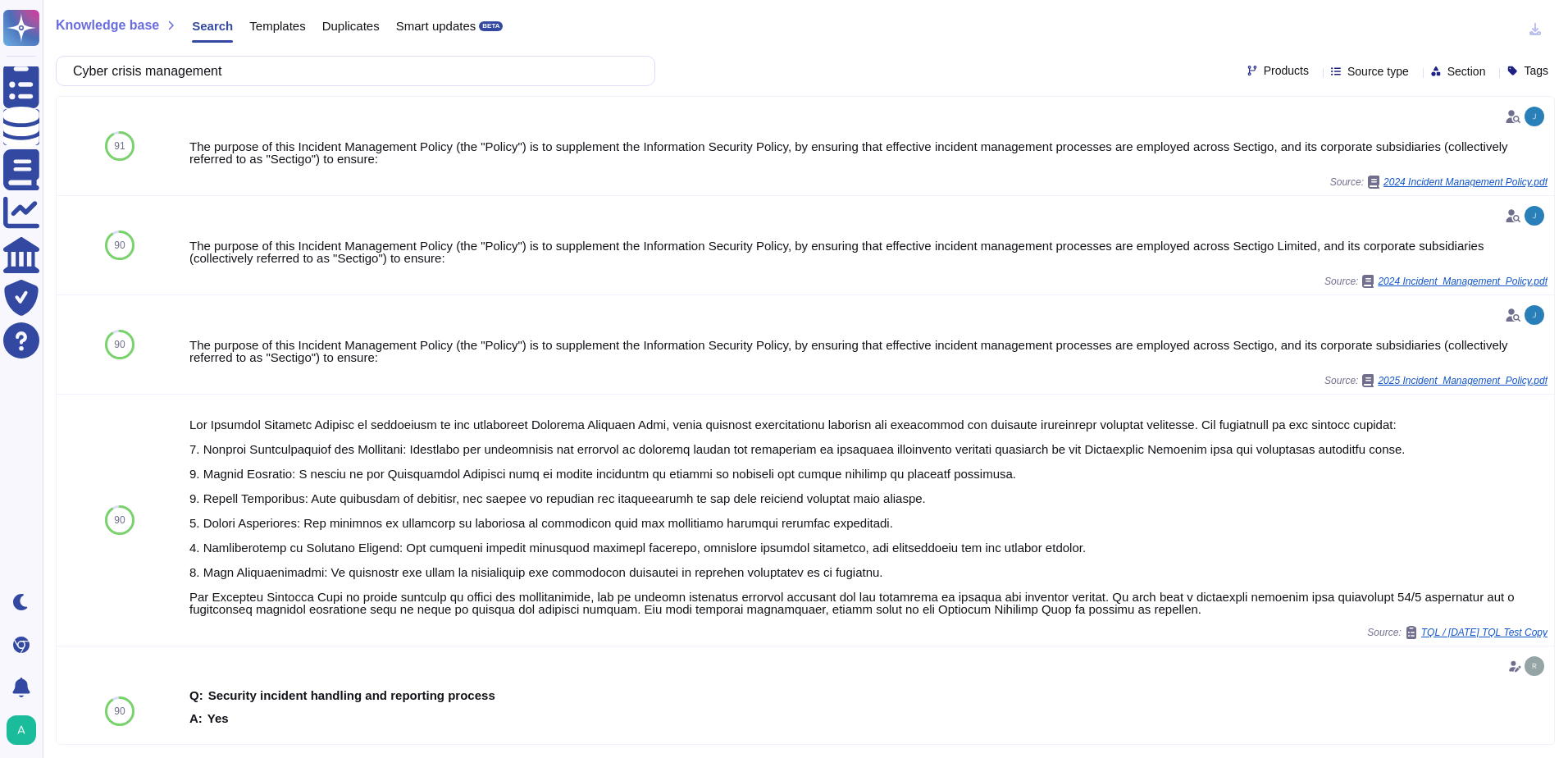
click at [208, 66] on input "Cyber crisis management" at bounding box center [351, 71] width 573 height 29
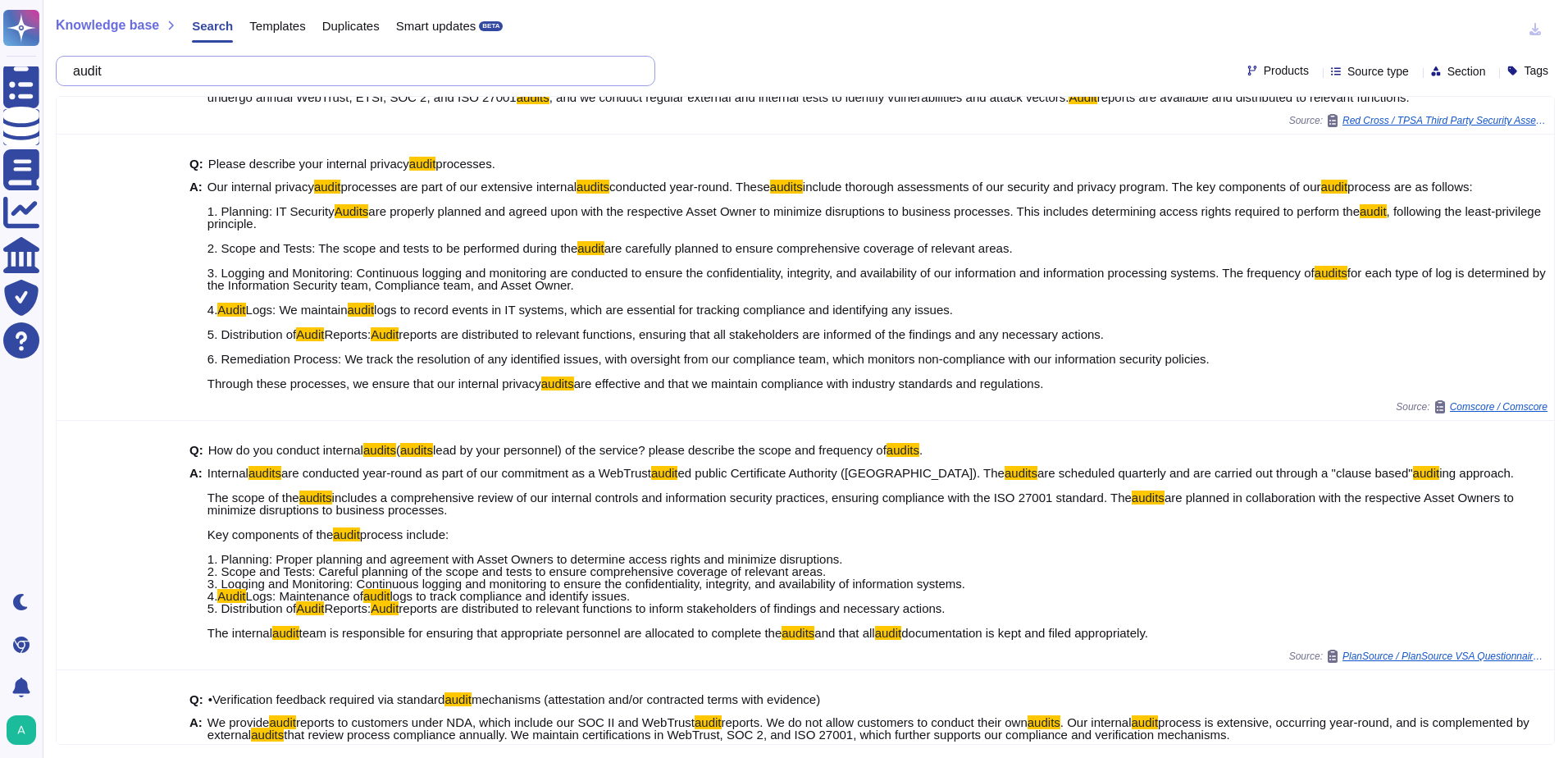
scroll to position [24, 0]
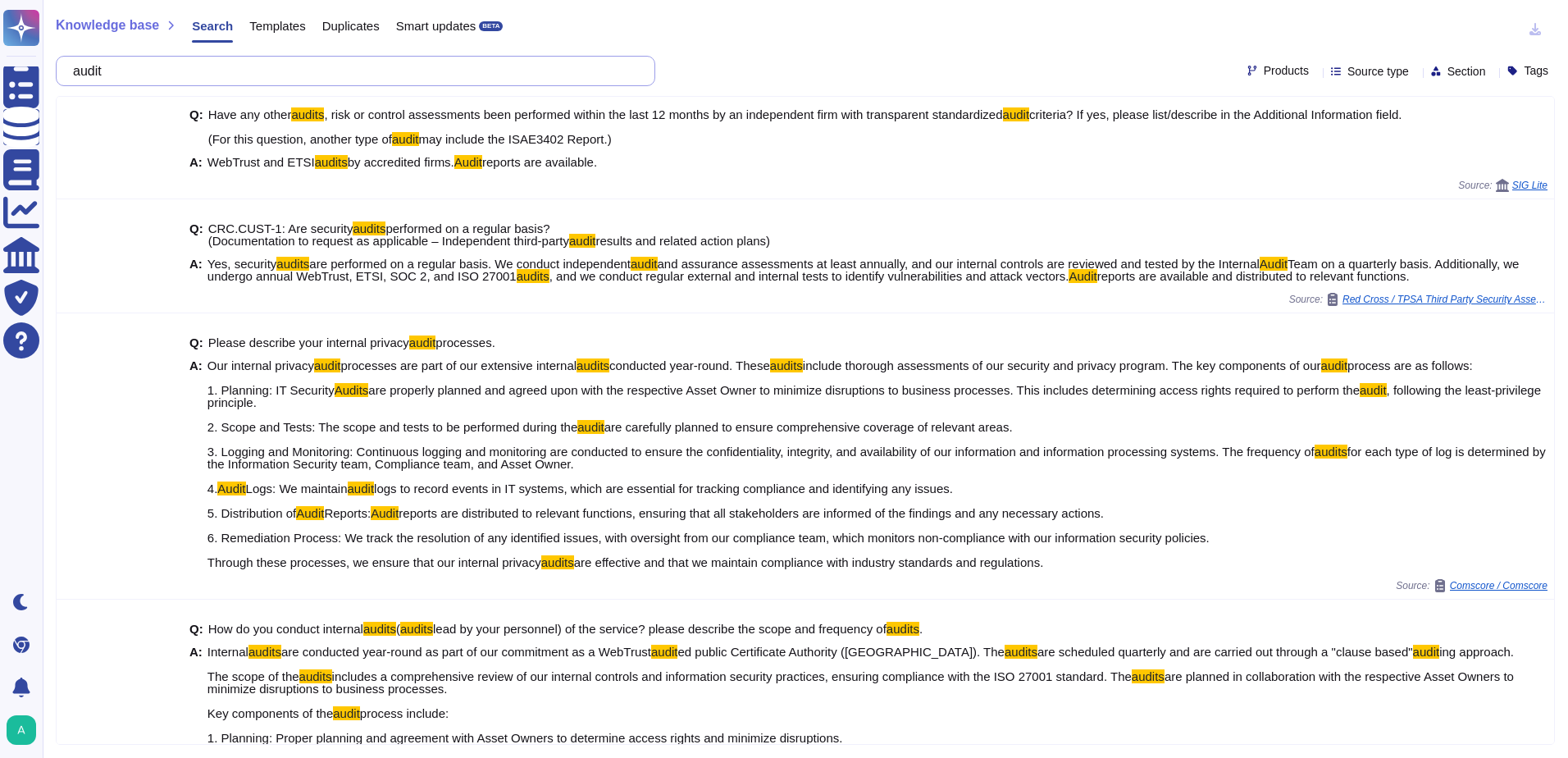
click at [221, 70] on input "audit" at bounding box center [351, 71] width 573 height 29
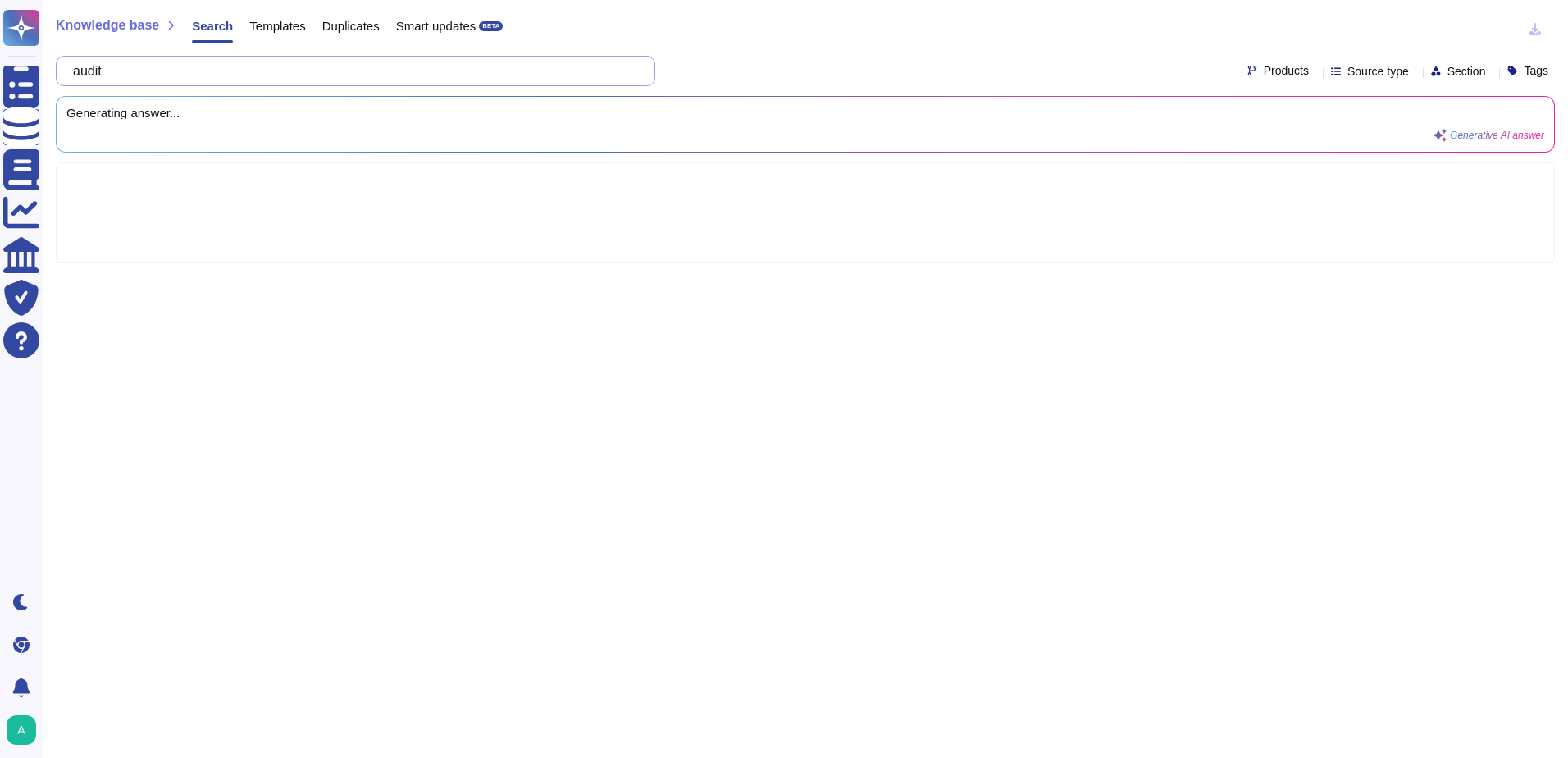
scroll to position [0, 0]
type input "au"
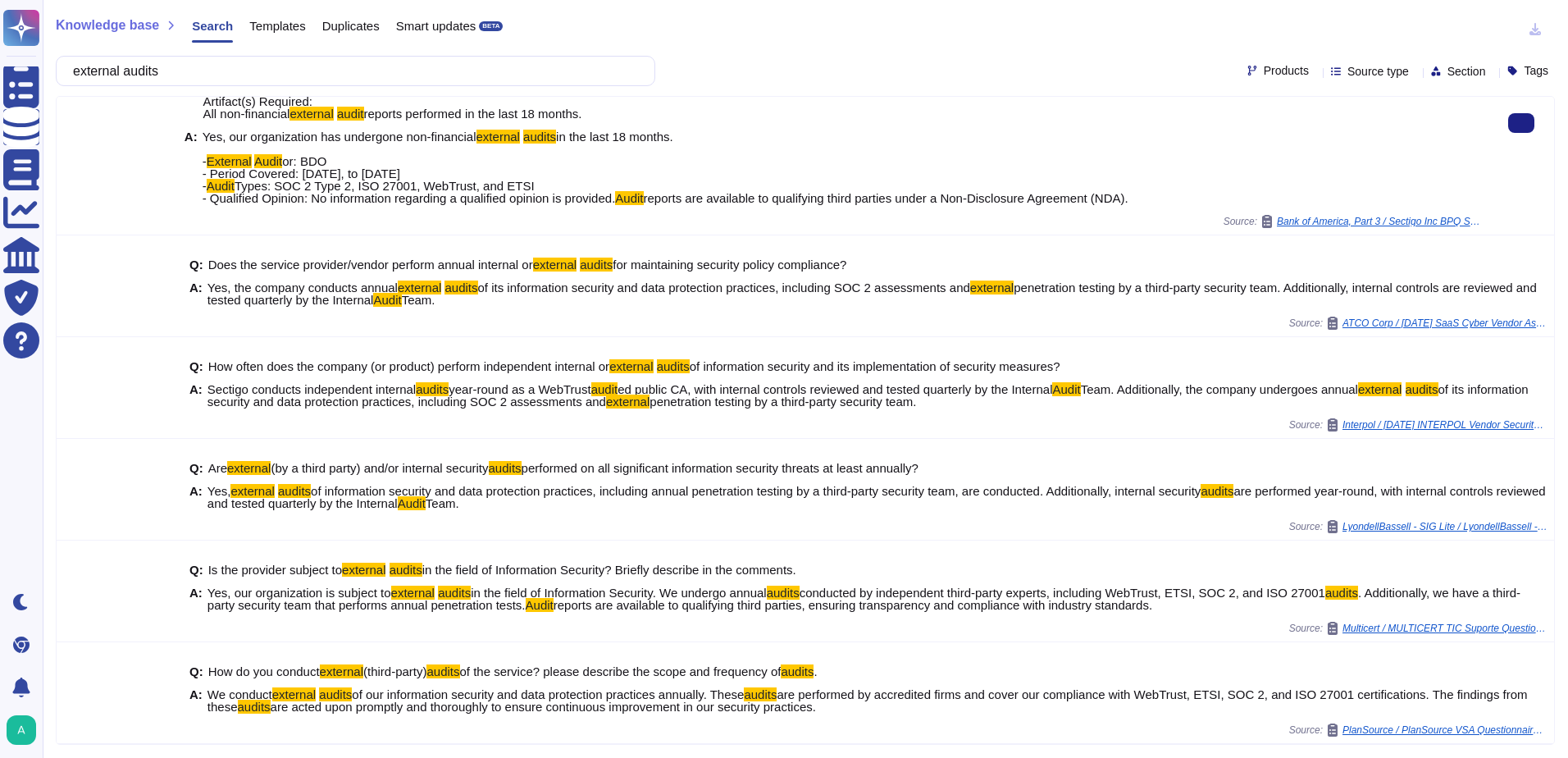
scroll to position [225, 0]
click at [319, 69] on input "external audits" at bounding box center [351, 71] width 573 height 29
paste input "Vulnerability scan"
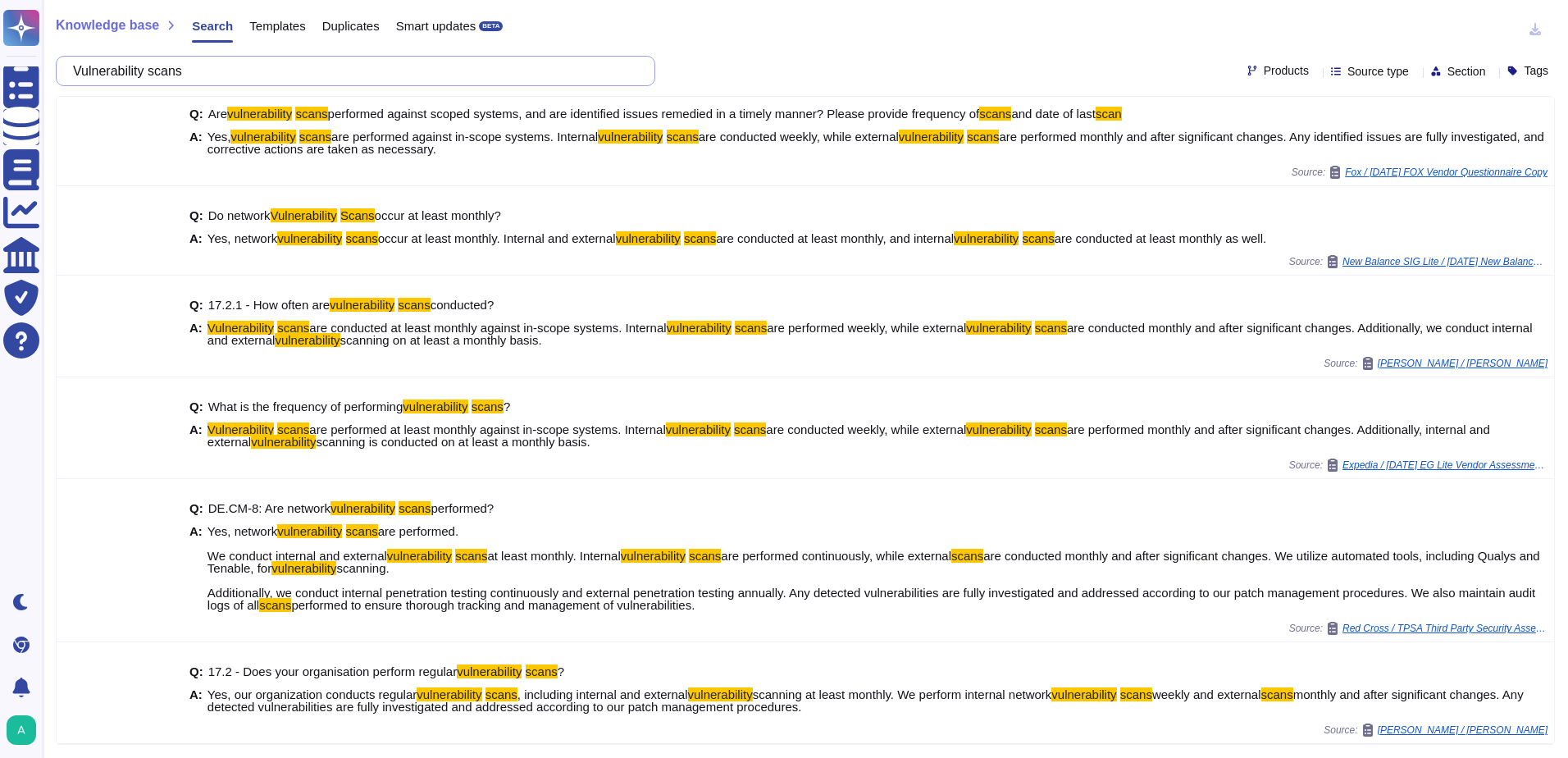
scroll to position [336, 0]
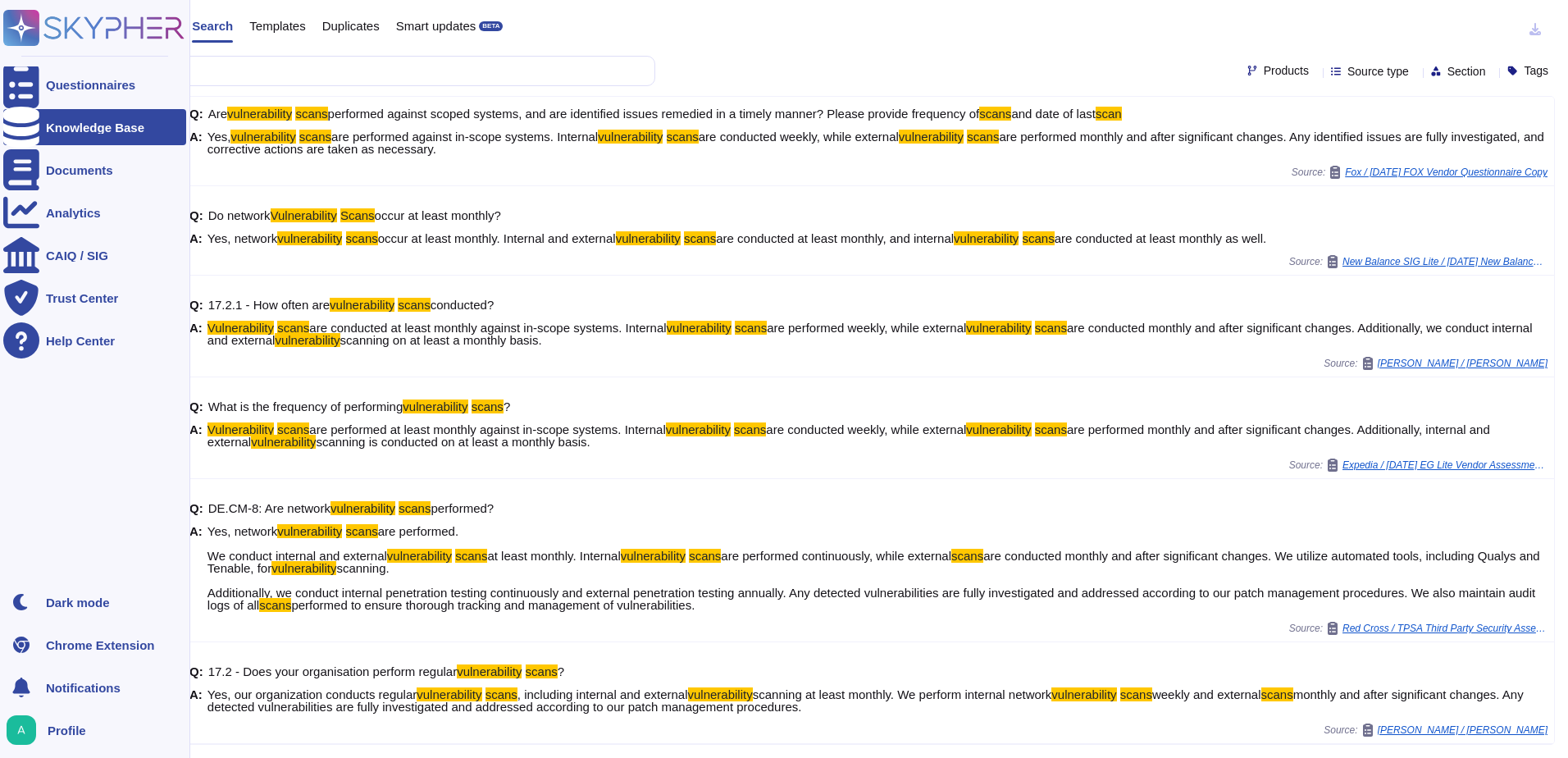
type input "Vulnerability scans"
